Goal: Transaction & Acquisition: Purchase product/service

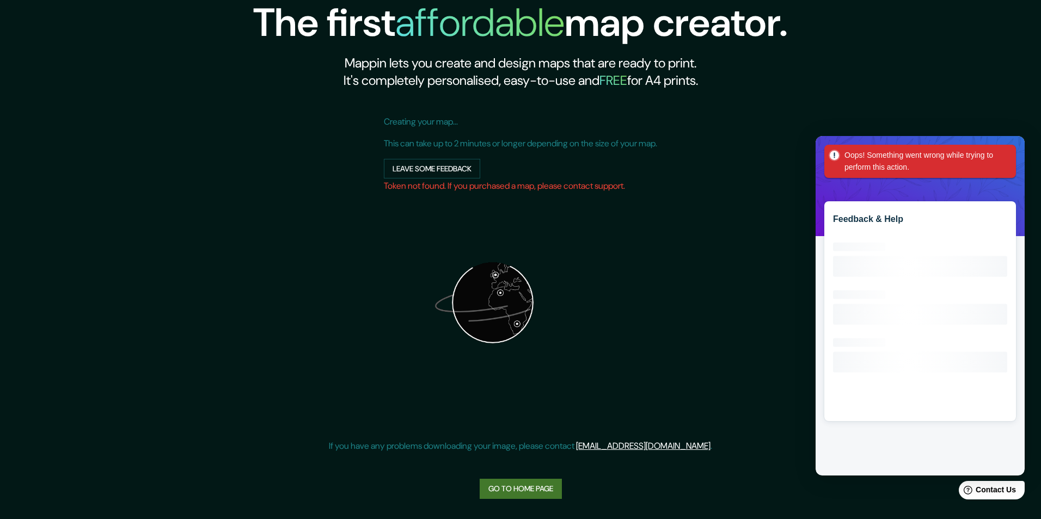
click at [1009, 155] on div "Oops! Something went wrong while trying to perform this action." at bounding box center [920, 161] width 192 height 33
click at [534, 492] on link "Go to home page" at bounding box center [521, 489] width 82 height 20
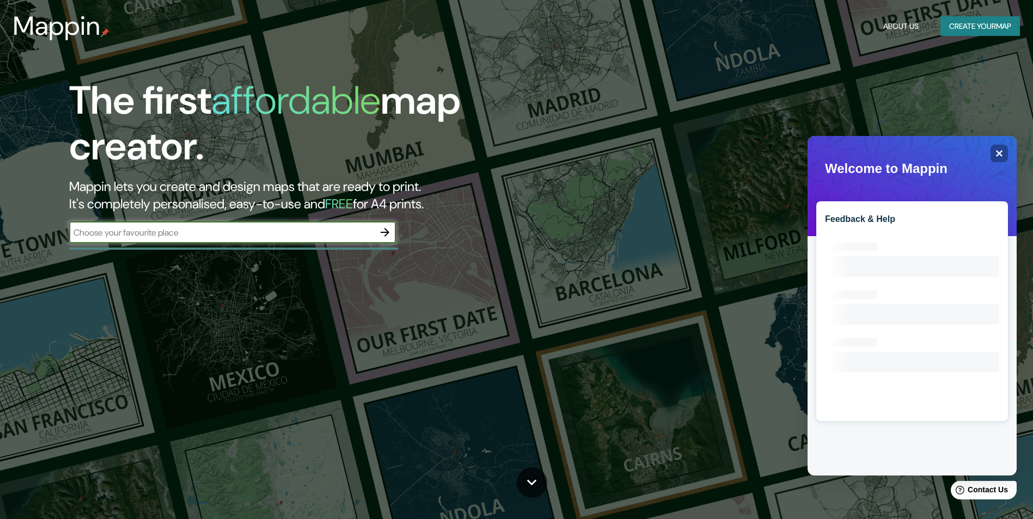
click at [211, 234] on input "text" at bounding box center [221, 232] width 305 height 13
click at [236, 234] on input "text" at bounding box center [221, 232] width 305 height 13
type input "[GEOGRAPHIC_DATA]"
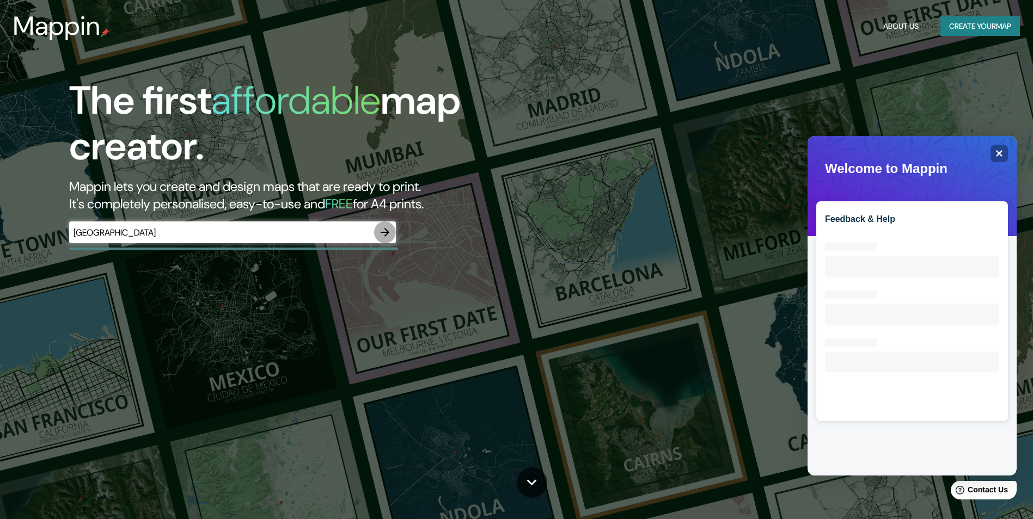
click at [377, 233] on button "button" at bounding box center [385, 233] width 22 height 22
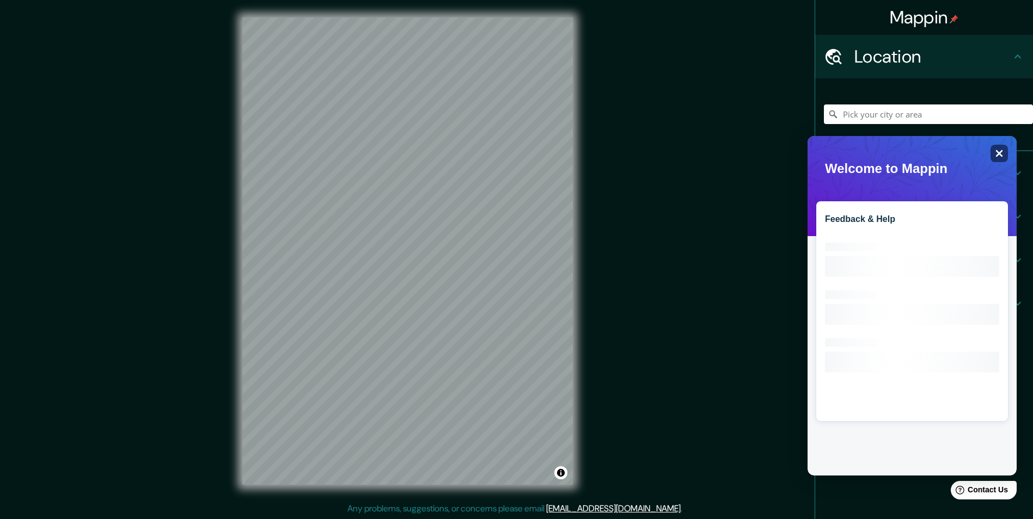
click at [998, 148] on div "Close" at bounding box center [998, 153] width 17 height 17
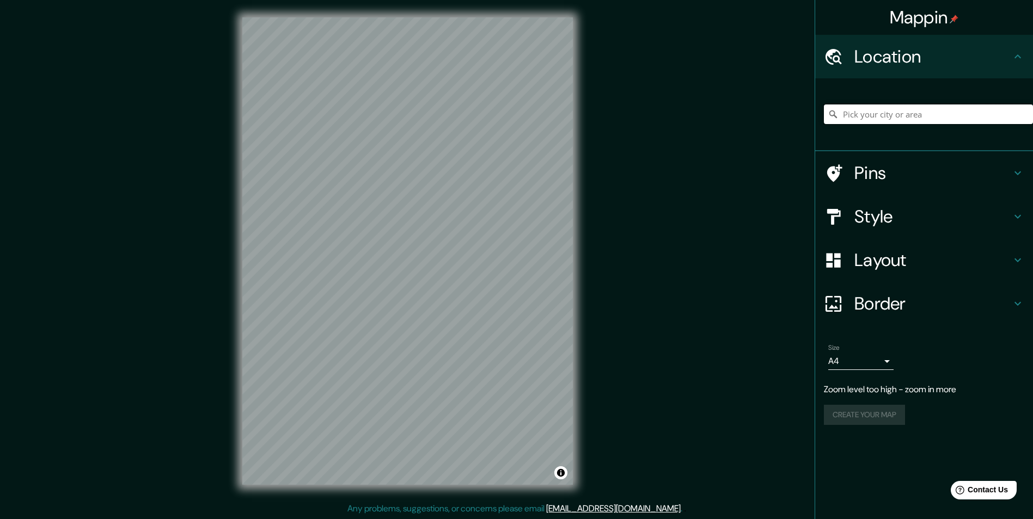
click at [936, 112] on input "Pick your city or area" at bounding box center [928, 115] width 209 height 20
click at [943, 117] on input "Pick your city or area" at bounding box center [928, 115] width 209 height 20
click at [889, 121] on input "Pick your city or area" at bounding box center [928, 115] width 209 height 20
click at [914, 61] on h4 "Location" at bounding box center [932, 57] width 157 height 22
click at [894, 113] on input "Pick your city or area" at bounding box center [928, 115] width 209 height 20
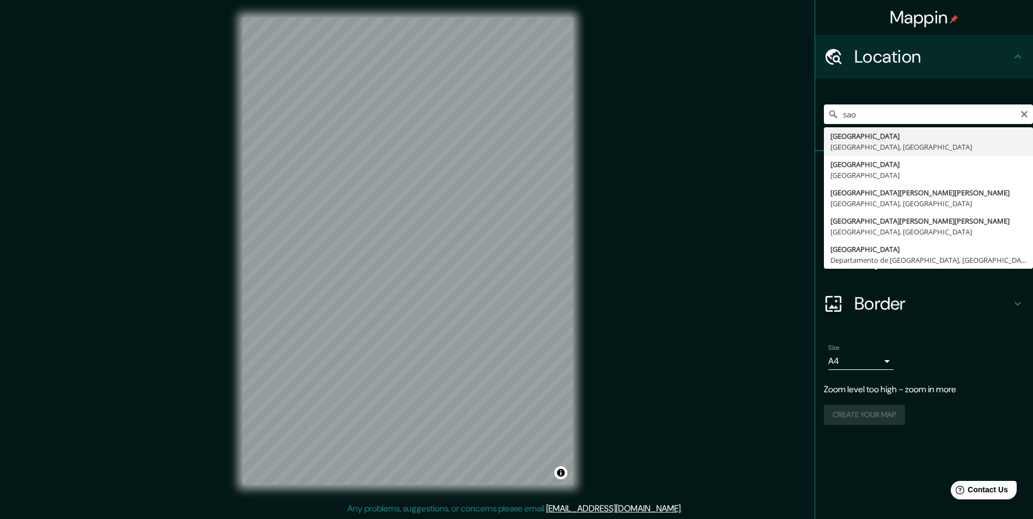
type input "[GEOGRAPHIC_DATA], [GEOGRAPHIC_DATA], [GEOGRAPHIC_DATA]"
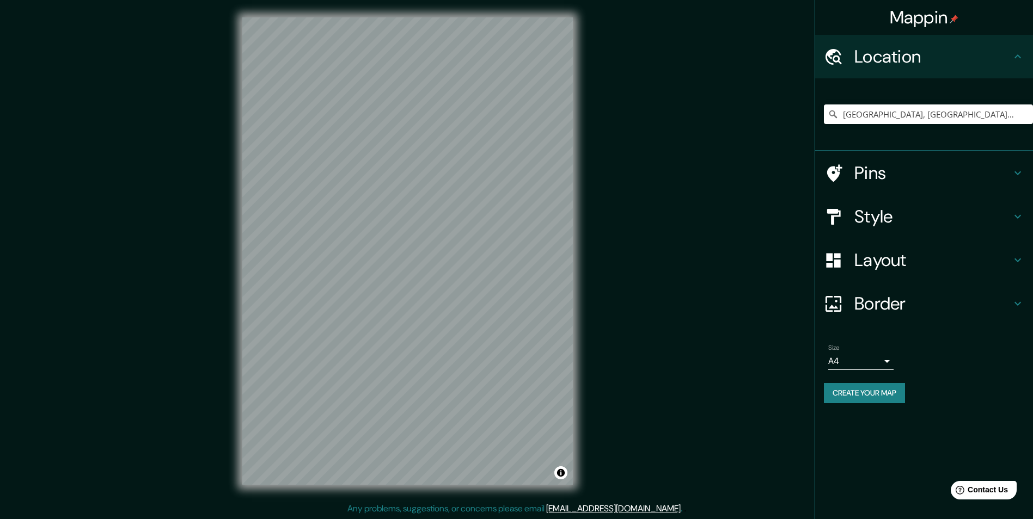
click at [877, 363] on body "Mappin Location [GEOGRAPHIC_DATA], [GEOGRAPHIC_DATA], [GEOGRAPHIC_DATA] Pins St…" at bounding box center [516, 259] width 1033 height 519
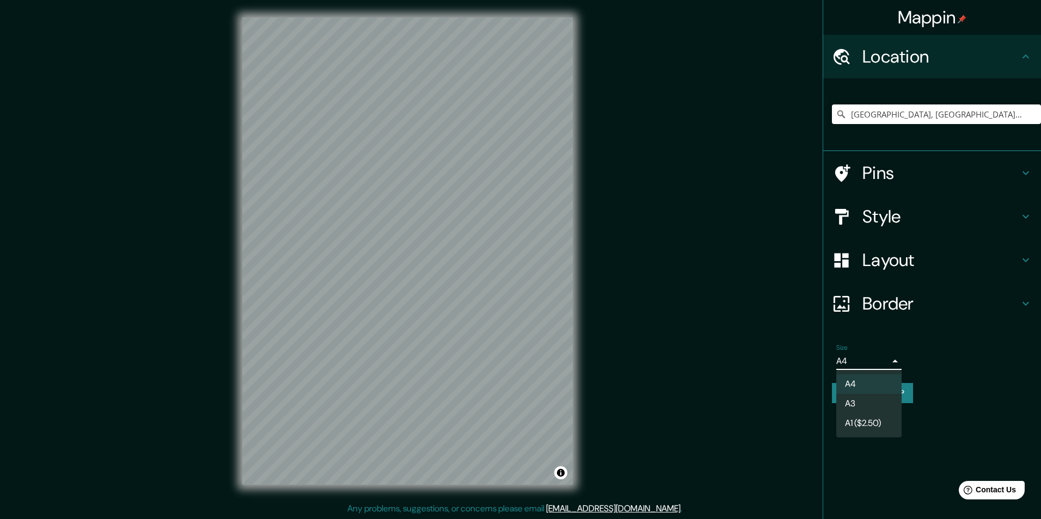
drag, startPoint x: 870, startPoint y: 401, endPoint x: 894, endPoint y: 403, distance: 24.6
click at [869, 401] on li "A3" at bounding box center [868, 404] width 65 height 20
type input "a4"
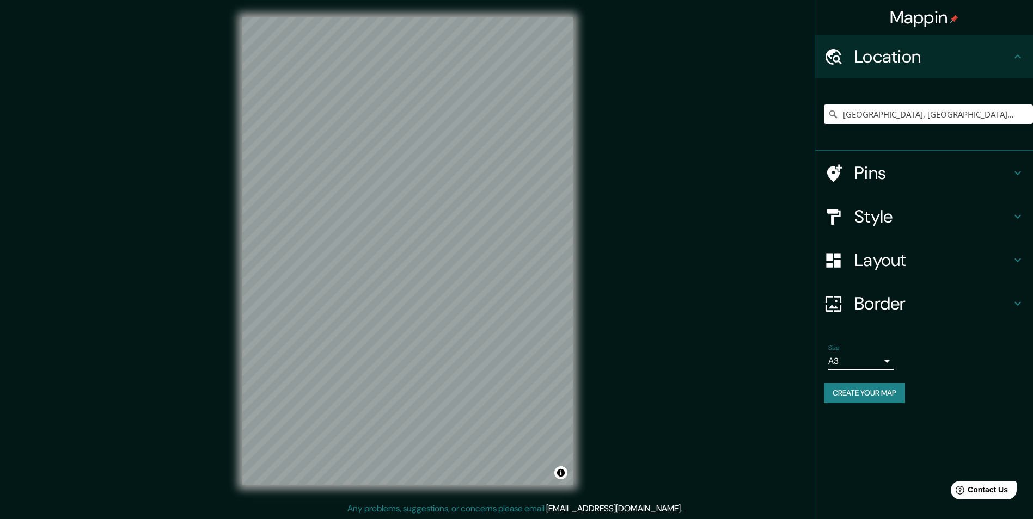
click at [921, 294] on h4 "Border" at bounding box center [932, 304] width 157 height 22
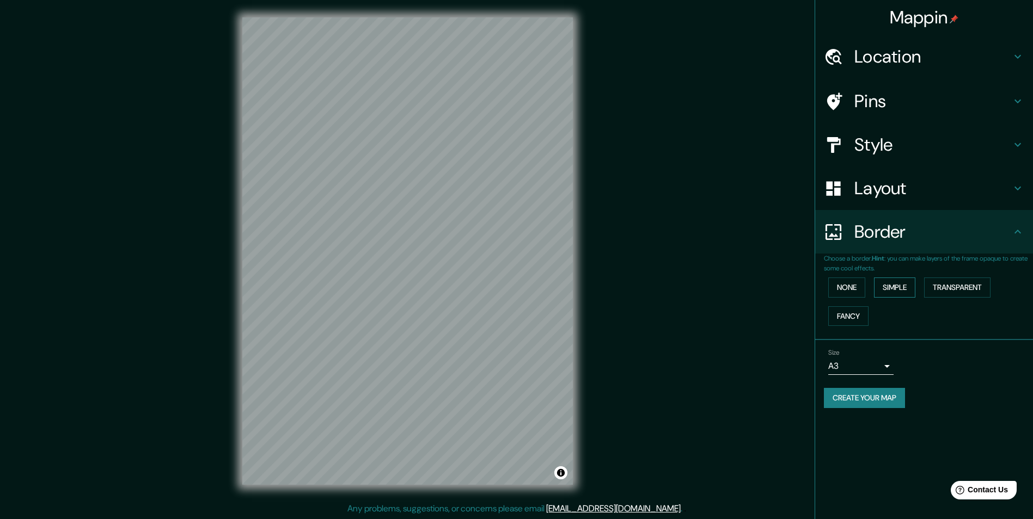
click at [887, 287] on button "Simple" at bounding box center [894, 288] width 41 height 20
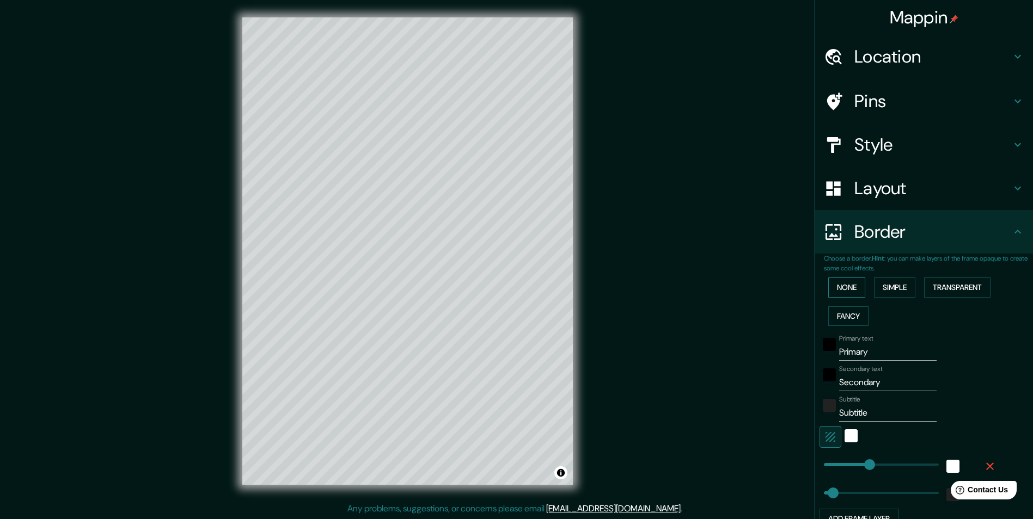
click at [843, 284] on button "None" at bounding box center [846, 288] width 37 height 20
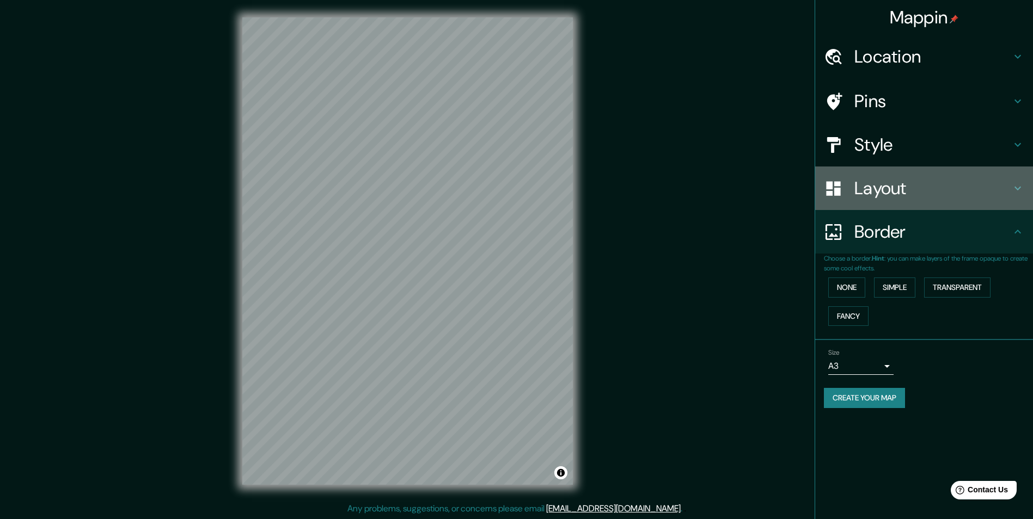
click at [925, 194] on h4 "Layout" at bounding box center [932, 188] width 157 height 22
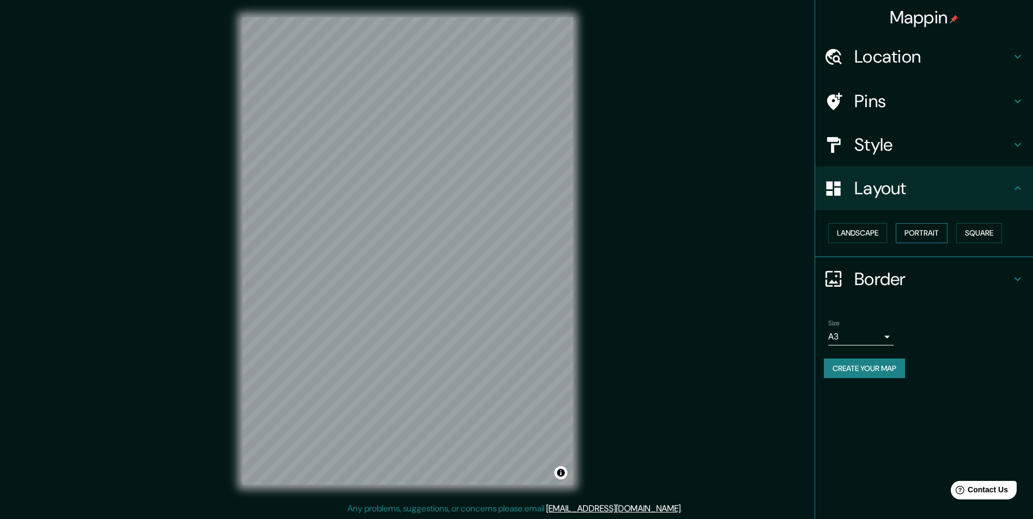
click at [919, 234] on button "Portrait" at bounding box center [921, 233] width 52 height 20
click at [867, 235] on button "Landscape" at bounding box center [857, 233] width 59 height 20
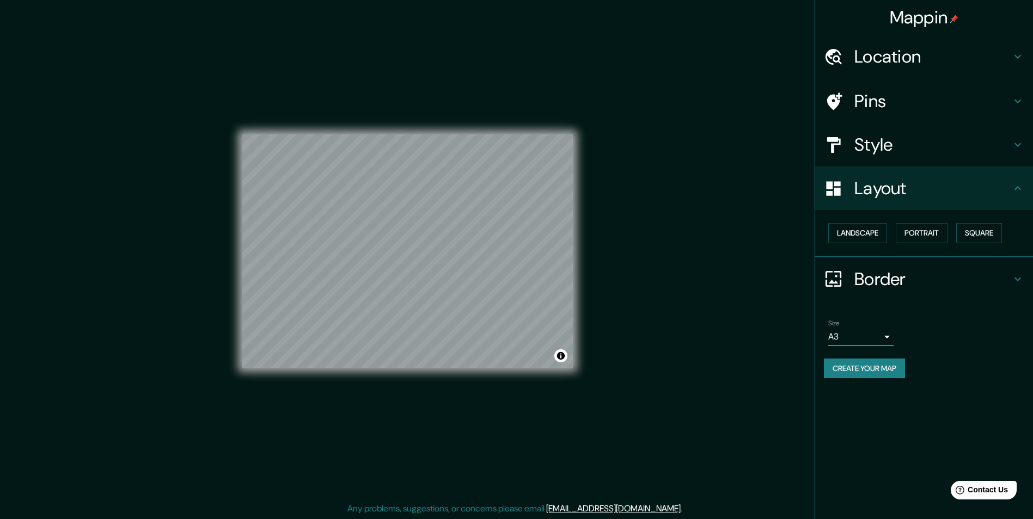
click at [908, 145] on h4 "Style" at bounding box center [932, 145] width 157 height 22
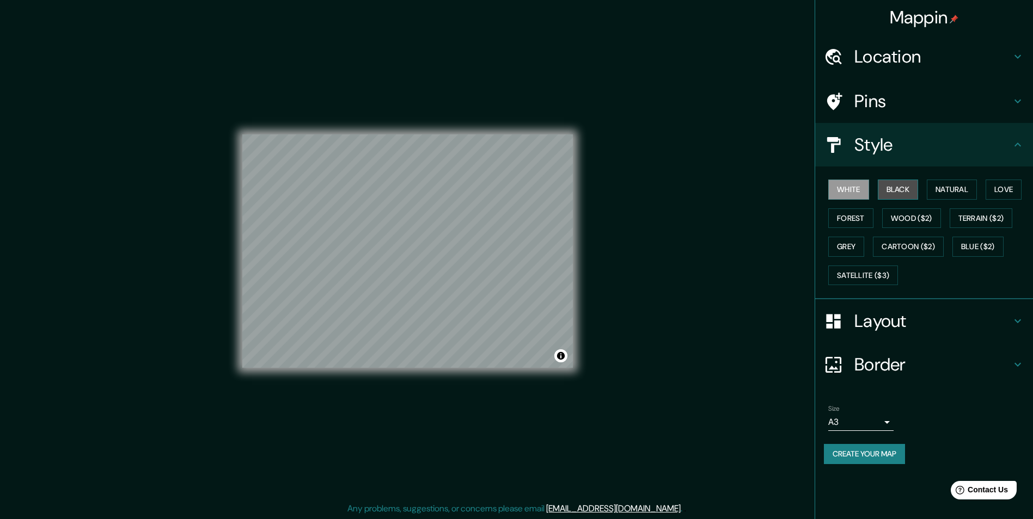
click at [901, 191] on button "Black" at bounding box center [897, 190] width 41 height 20
click at [944, 186] on button "Natural" at bounding box center [951, 190] width 50 height 20
click at [1008, 198] on button "Love" at bounding box center [1003, 190] width 36 height 20
click at [945, 223] on div "White Black Natural Love Forest Wood ($2) Terrain ($2) Grey Cartoon ($2) Blue (…" at bounding box center [928, 232] width 209 height 114
click at [930, 219] on button "Wood ($2)" at bounding box center [911, 218] width 59 height 20
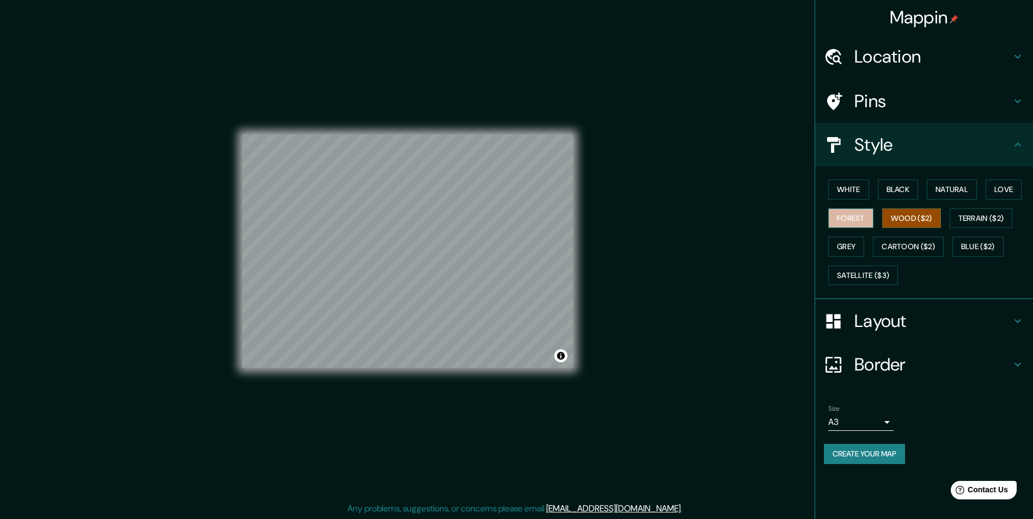
click at [852, 219] on button "Forest" at bounding box center [850, 218] width 45 height 20
click at [862, 186] on button "White" at bounding box center [848, 190] width 41 height 20
click at [926, 109] on h4 "Pins" at bounding box center [932, 101] width 157 height 22
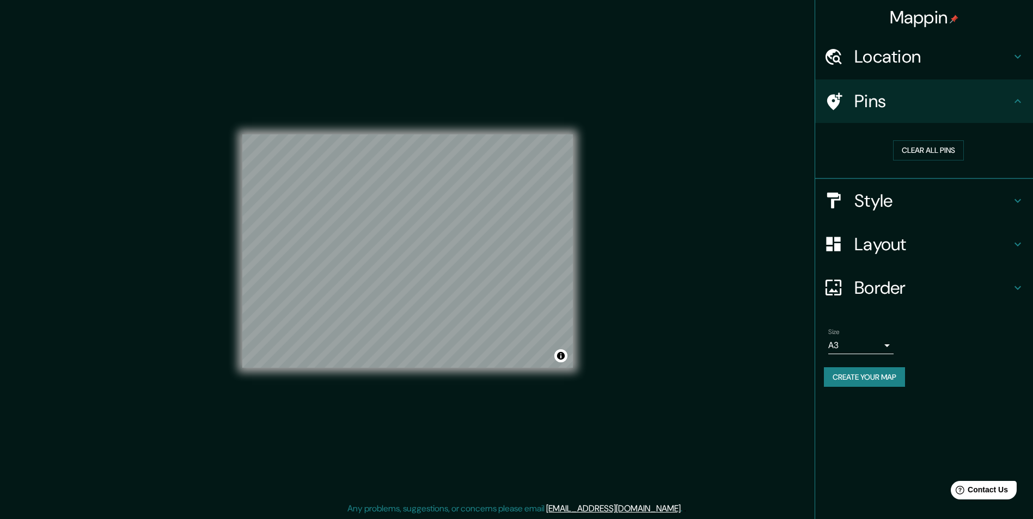
click at [887, 194] on h4 "Style" at bounding box center [932, 201] width 157 height 22
